Goal: Task Accomplishment & Management: Manage account settings

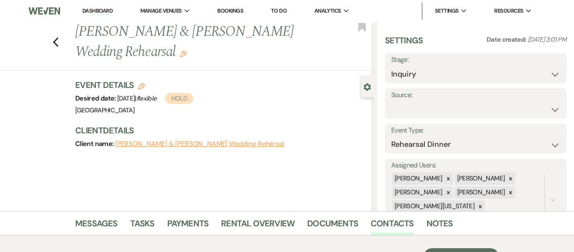
select select "11"
click at [92, 14] on link "Dashboard" at bounding box center [97, 11] width 30 height 8
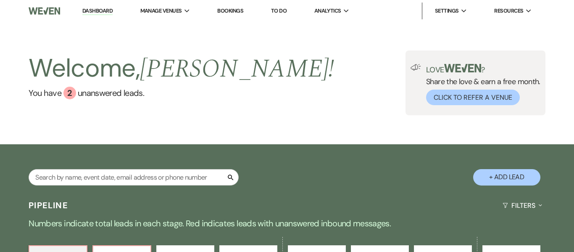
click at [234, 10] on link "Bookings" at bounding box center [230, 10] width 26 height 7
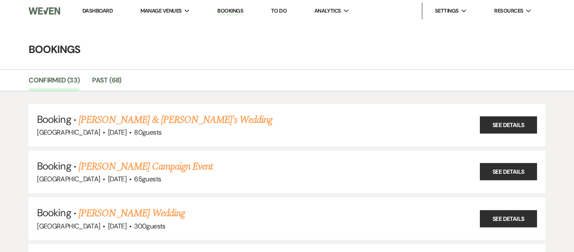
click at [98, 15] on li "Dashboard" at bounding box center [97, 11] width 39 height 17
click at [99, 11] on link "Dashboard" at bounding box center [97, 10] width 30 height 7
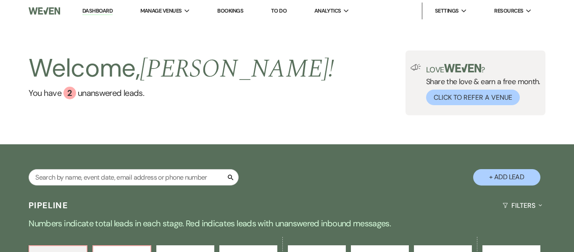
click at [234, 13] on link "Bookings" at bounding box center [230, 10] width 26 height 7
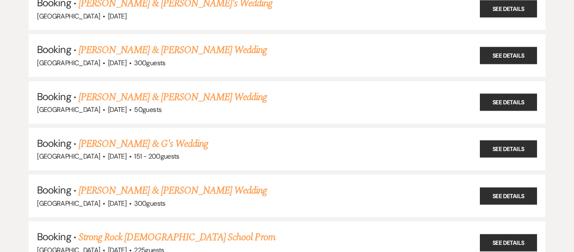
scroll to position [772, 0]
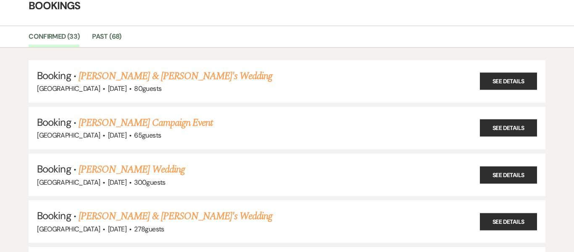
scroll to position [0, 0]
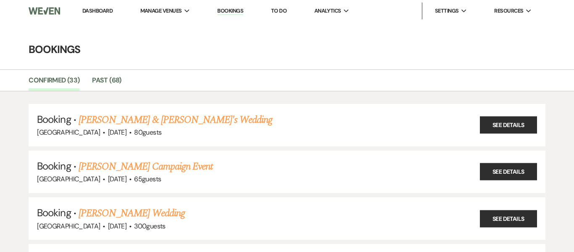
click at [102, 12] on link "Dashboard" at bounding box center [97, 10] width 30 height 7
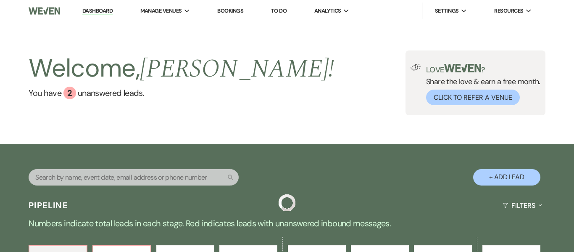
click at [102, 12] on link "Dashboard" at bounding box center [97, 11] width 30 height 8
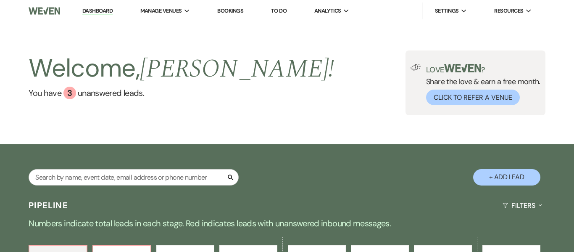
click at [82, 7] on link "Dashboard" at bounding box center [97, 11] width 30 height 8
click at [127, 178] on input "text" at bounding box center [134, 177] width 210 height 16
paste input "[PERSON_NAME][EMAIL_ADDRESS][DOMAIN_NAME]"
type input "[PERSON_NAME][EMAIL_ADDRESS][DOMAIN_NAME]"
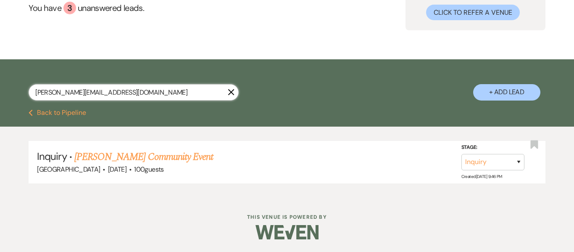
scroll to position [85, 0]
click at [184, 156] on link "[PERSON_NAME] Community Event" at bounding box center [143, 156] width 139 height 15
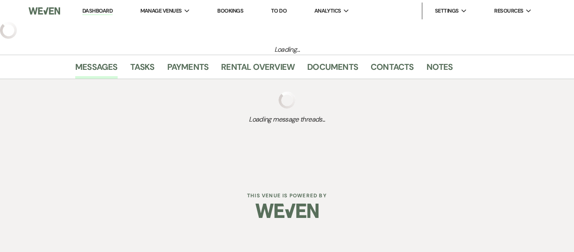
select select "5"
select select "7"
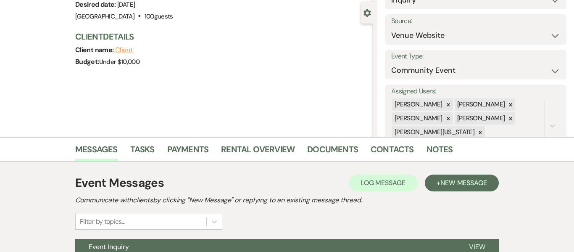
scroll to position [158, 0]
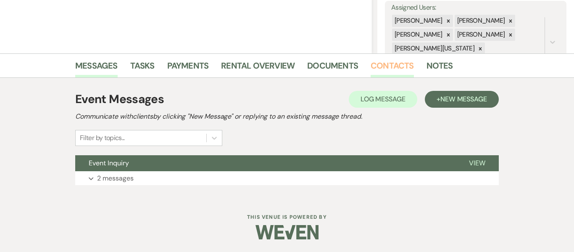
click at [384, 70] on link "Contacts" at bounding box center [392, 68] width 43 height 19
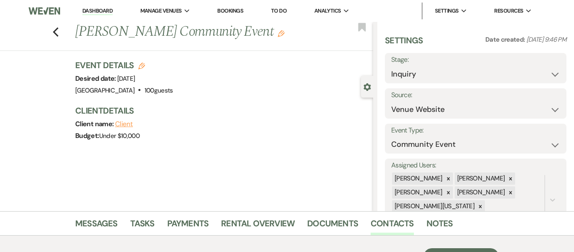
click at [94, 14] on link "Dashboard" at bounding box center [97, 11] width 30 height 8
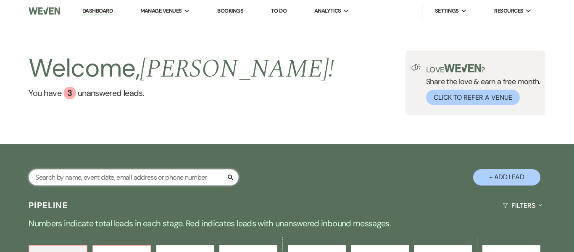
click at [138, 181] on input "text" at bounding box center [134, 177] width 210 height 16
type input "shwa"
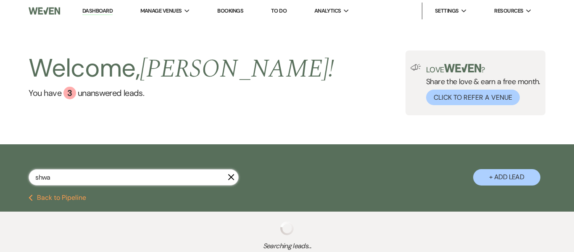
select select "8"
select select "5"
select select "8"
select select "5"
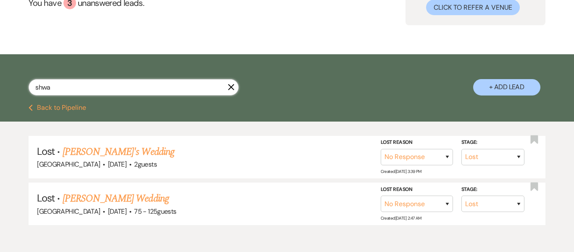
scroll to position [94, 0]
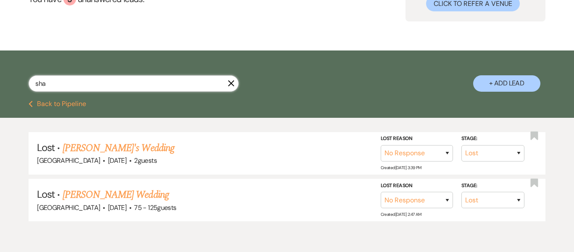
type input "[PERSON_NAME]"
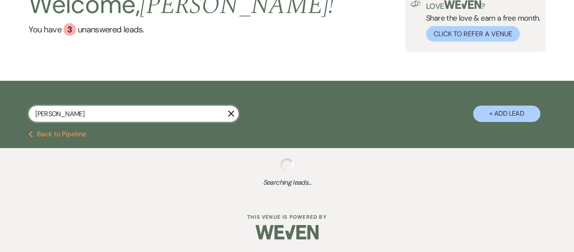
select select "8"
select select "1"
select select "8"
select select "1"
select select "8"
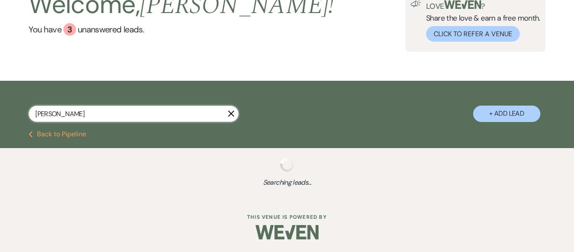
select select "3"
select select "9"
select select "2"
select select "8"
select select "6"
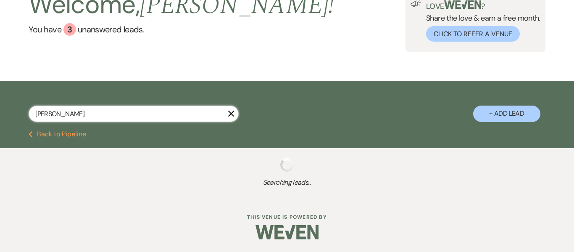
select select "2"
select select "8"
select select "5"
select select "2"
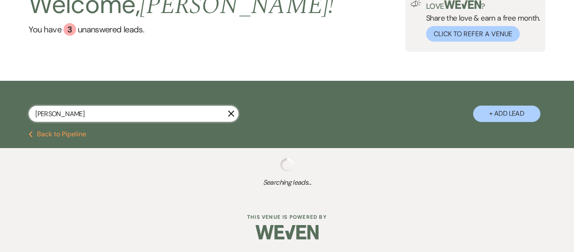
select select "8"
select select "10"
select select "8"
select select "5"
select select "8"
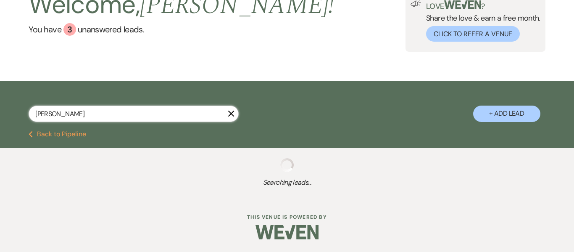
select select "5"
select select "4"
select select "8"
select select "5"
select select "8"
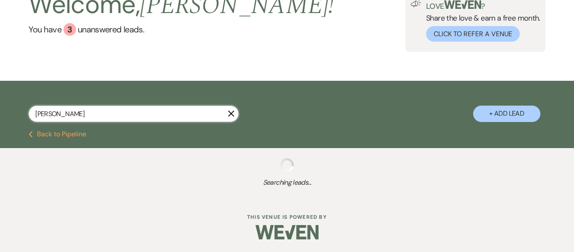
select select "5"
select select "8"
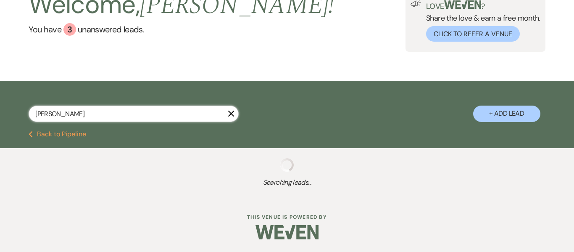
select select "6"
select select "8"
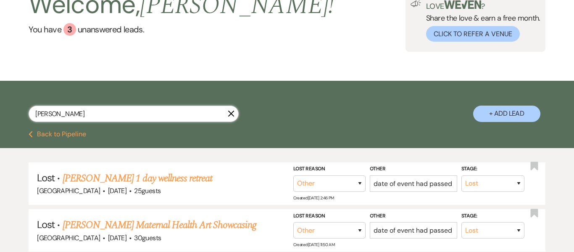
scroll to position [94, 0]
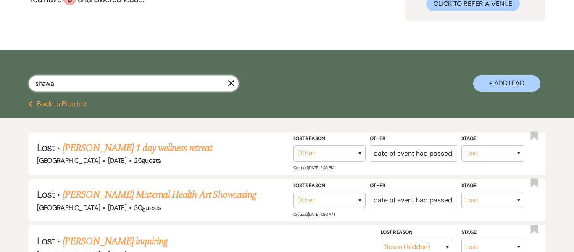
type input "shawan"
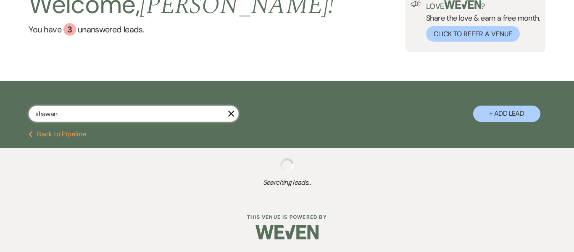
scroll to position [94, 0]
select select "8"
select select "1"
select select "9"
select select "2"
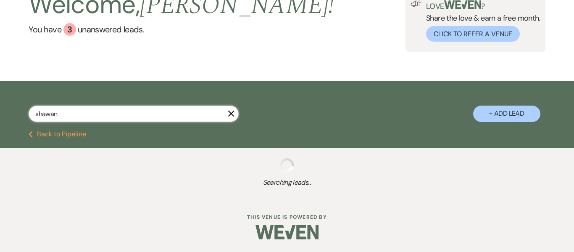
select select "8"
select select "5"
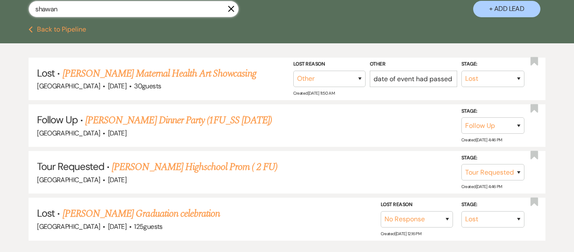
scroll to position [170, 0]
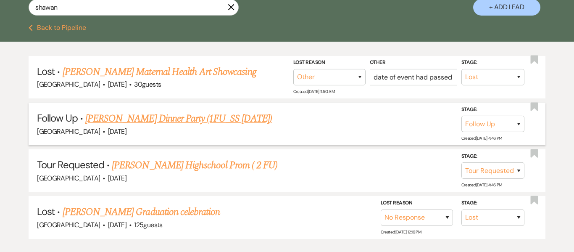
click at [148, 116] on link "[PERSON_NAME] Dinner Party (1FU_SS [DATE])" at bounding box center [178, 118] width 187 height 15
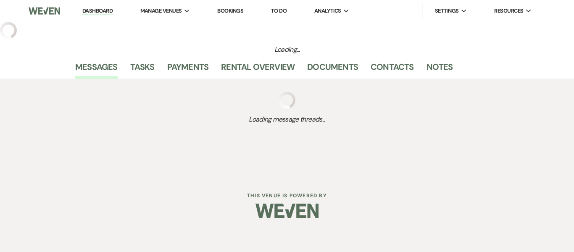
select select "9"
select select "26"
select select "13"
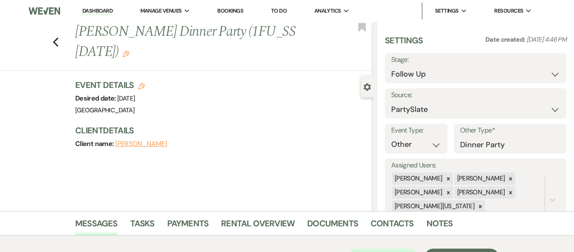
click at [235, 11] on link "Bookings" at bounding box center [230, 10] width 26 height 7
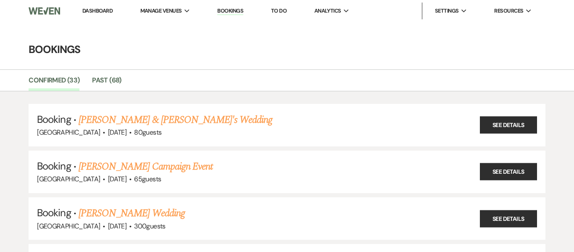
click at [102, 11] on link "Dashboard" at bounding box center [97, 10] width 30 height 7
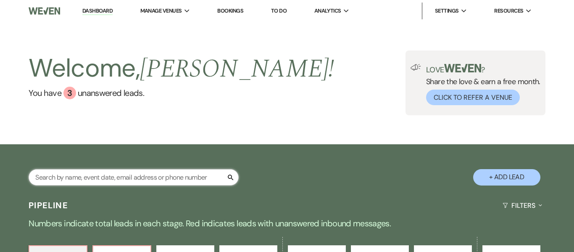
click at [127, 179] on input "text" at bounding box center [134, 177] width 210 height 16
type input "shw"
select select "8"
select select "5"
select select "8"
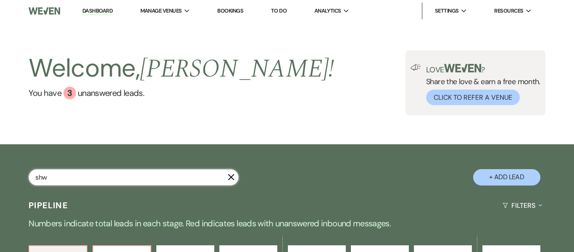
select select "5"
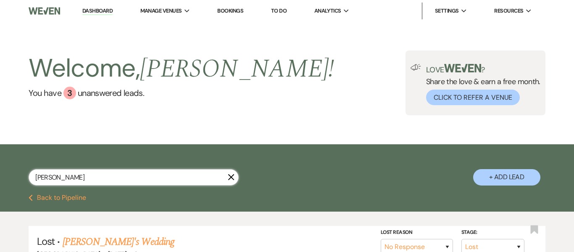
type input "shawa"
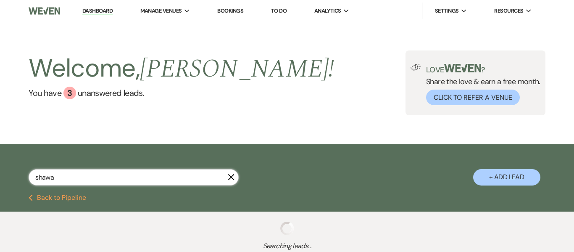
select select "8"
select select "1"
select select "9"
select select "2"
select select "8"
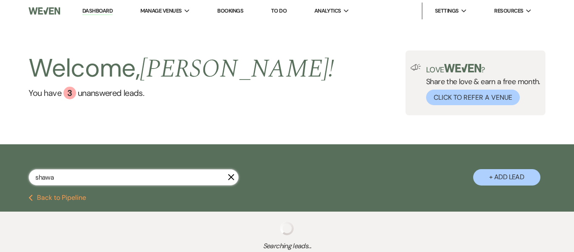
select select "5"
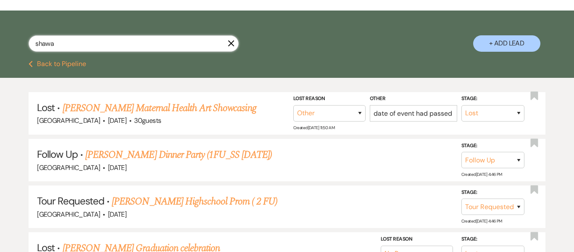
scroll to position [149, 0]
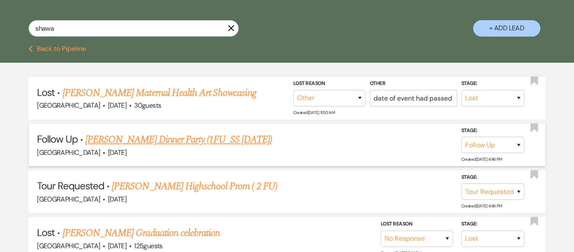
click at [198, 138] on link "[PERSON_NAME] Dinner Party (1FU_SS [DATE])" at bounding box center [178, 139] width 187 height 15
select select "9"
select select "26"
select select "13"
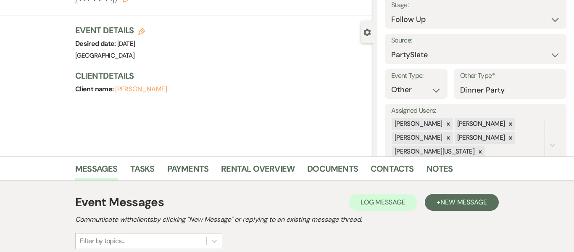
scroll to position [58, 0]
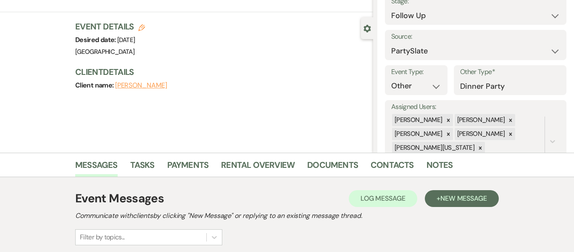
click at [198, 138] on div "Previous [PERSON_NAME] Dinner Party (1FU_SS [DATE]) Edit Bookmark Gear Settings…" at bounding box center [186, 57] width 373 height 189
